Goal: Task Accomplishment & Management: Manage account settings

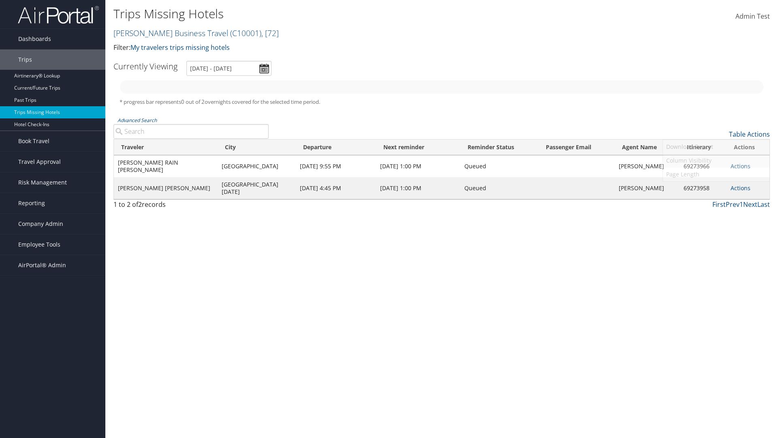
click at [716, 160] on link "Column Visibility" at bounding box center [716, 161] width 107 height 14
click at [716, 230] on link "Agent Name" at bounding box center [716, 230] width 107 height 14
click at [716, 148] on link "Traveler" at bounding box center [716, 148] width 107 height 14
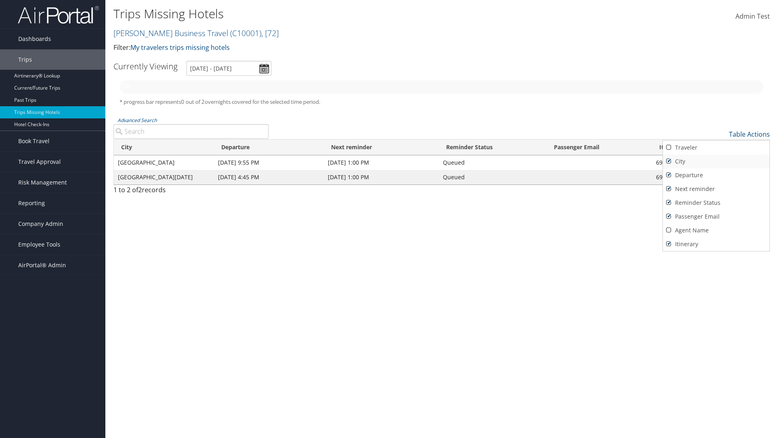
click at [716, 161] on link "City" at bounding box center [716, 161] width 107 height 14
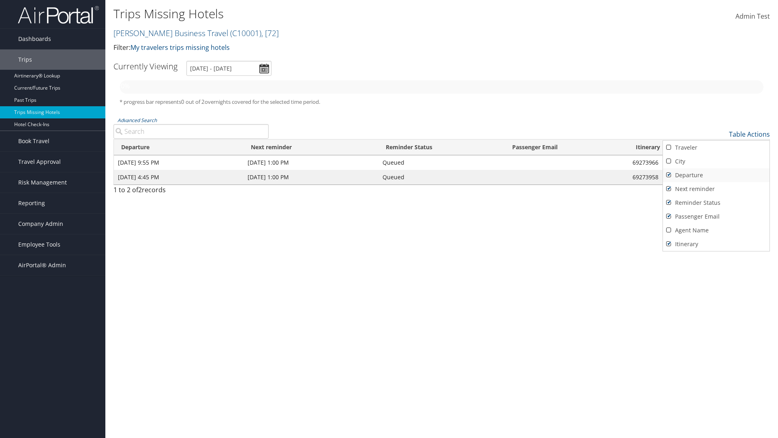
click at [716, 175] on link "Departure" at bounding box center [716, 175] width 107 height 14
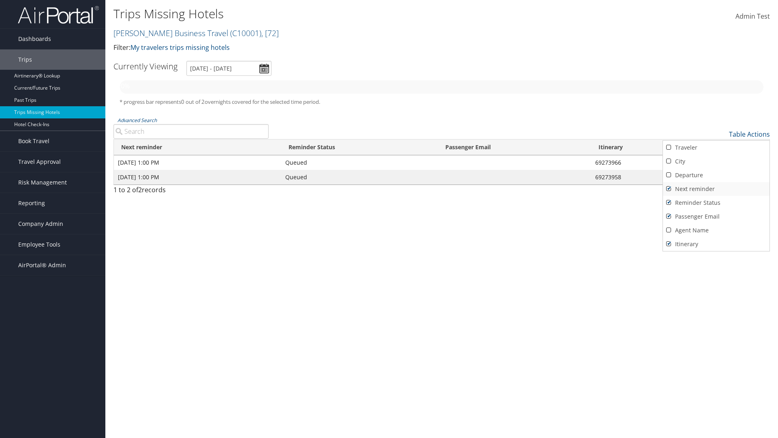
click at [716, 189] on link "Next reminder" at bounding box center [716, 189] width 107 height 14
click at [716, 203] on link "Reminder Status" at bounding box center [716, 203] width 107 height 14
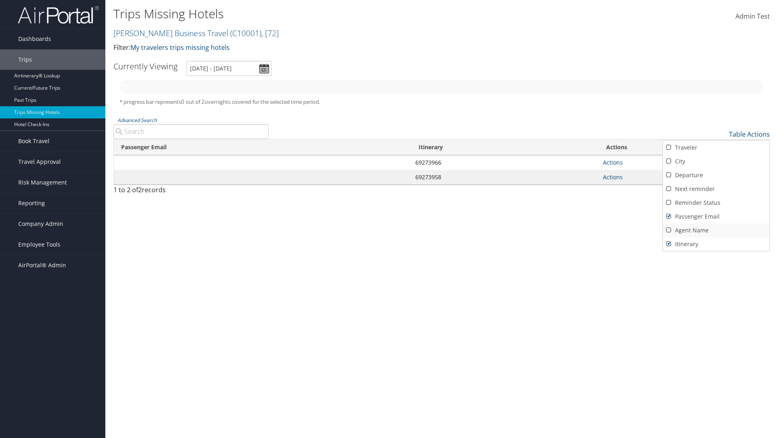
click at [716, 216] on link "Passenger Email" at bounding box center [716, 217] width 107 height 14
click at [716, 230] on link "Agent Name" at bounding box center [716, 230] width 107 height 14
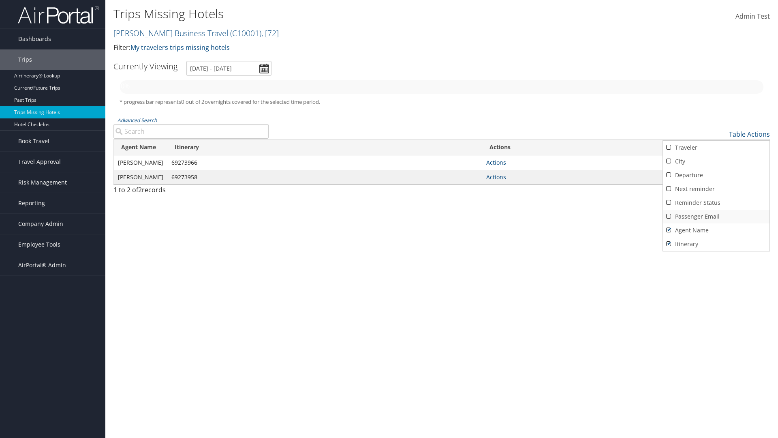
click at [716, 230] on link "Agent Name" at bounding box center [716, 230] width 107 height 14
click at [716, 216] on link "Passenger Email" at bounding box center [716, 217] width 107 height 14
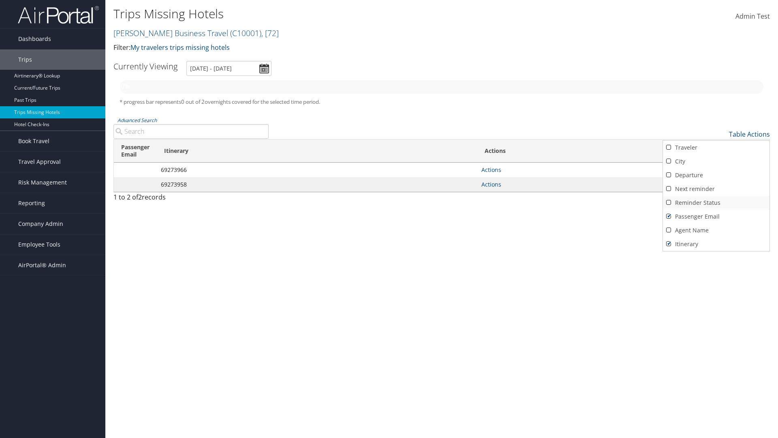
click at [716, 203] on link "Reminder Status" at bounding box center [716, 203] width 107 height 14
click at [716, 189] on link "Next reminder" at bounding box center [716, 189] width 107 height 14
click at [716, 175] on link "Departure" at bounding box center [716, 175] width 107 height 14
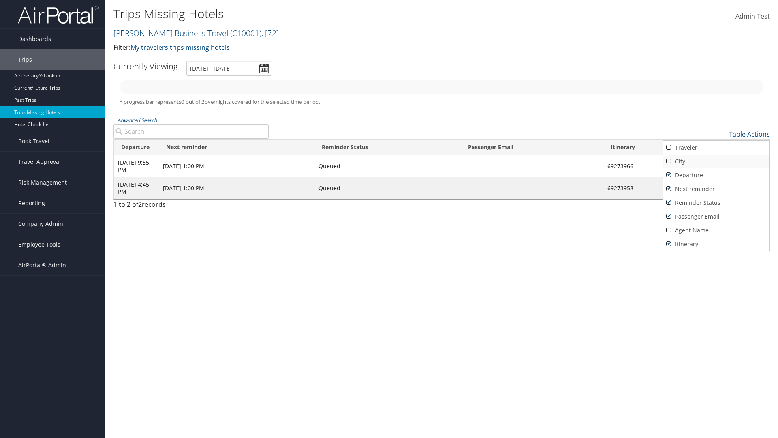
click at [716, 161] on link "City" at bounding box center [716, 161] width 107 height 14
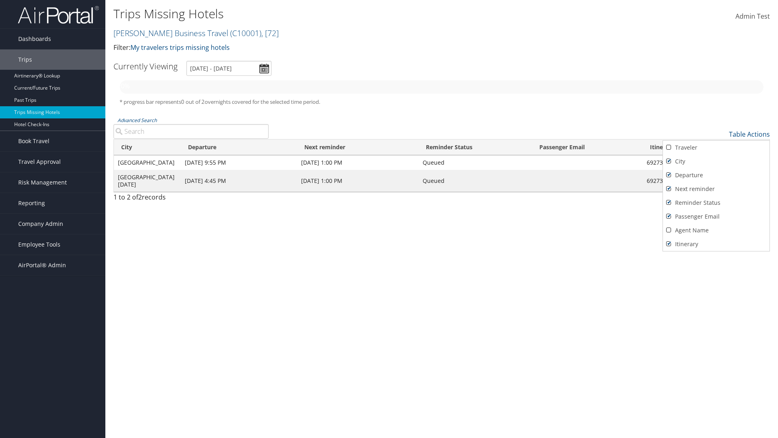
click at [716, 148] on link "Traveler" at bounding box center [716, 148] width 107 height 14
click at [389, 219] on div at bounding box center [389, 219] width 778 height 438
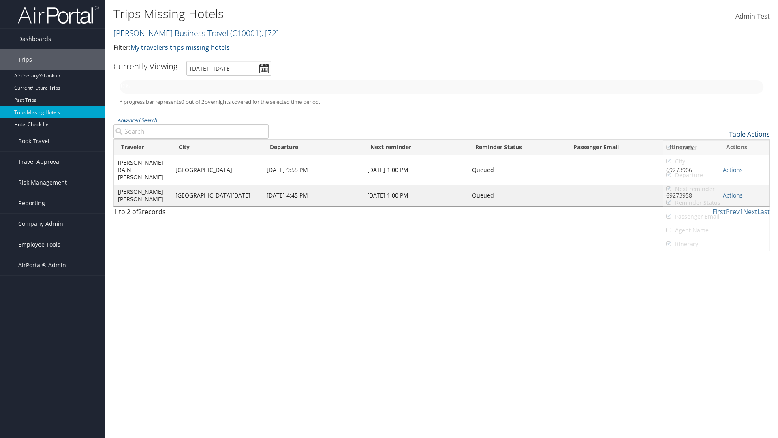
click at [749, 134] on link "Table Actions" at bounding box center [749, 134] width 41 height 9
click at [389, 219] on div at bounding box center [389, 219] width 778 height 438
click at [716, 174] on link "Page Length" at bounding box center [716, 174] width 107 height 14
click at [716, 161] on link "25" at bounding box center [716, 161] width 107 height 14
click at [749, 134] on link "Table Actions" at bounding box center [749, 134] width 41 height 9
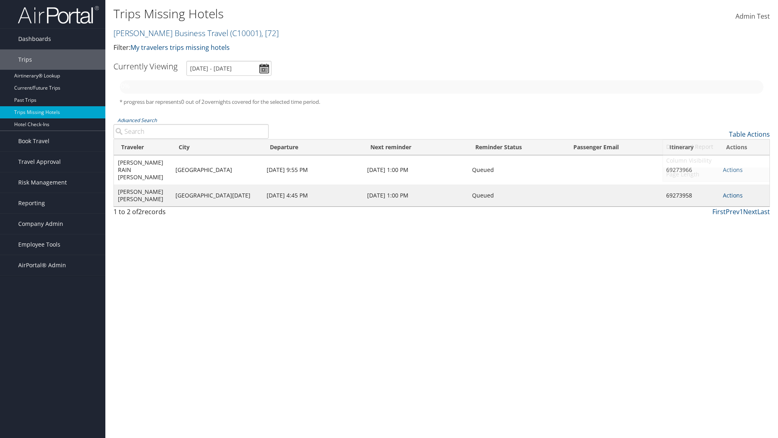
click at [716, 174] on link "Page Length" at bounding box center [716, 174] width 107 height 14
